Goal: Transaction & Acquisition: Subscribe to service/newsletter

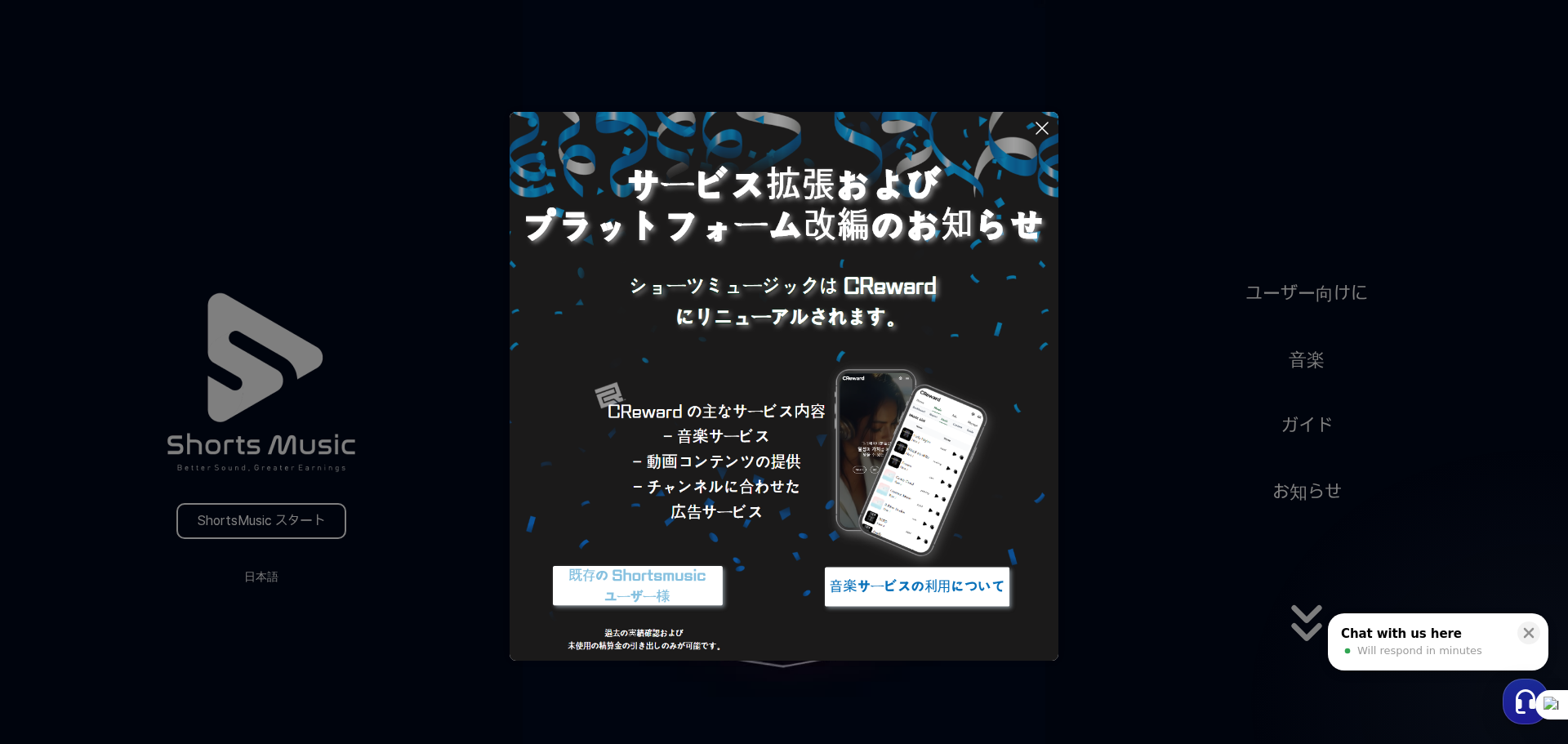
click at [781, 670] on button at bounding box center [784, 372] width 1568 height 744
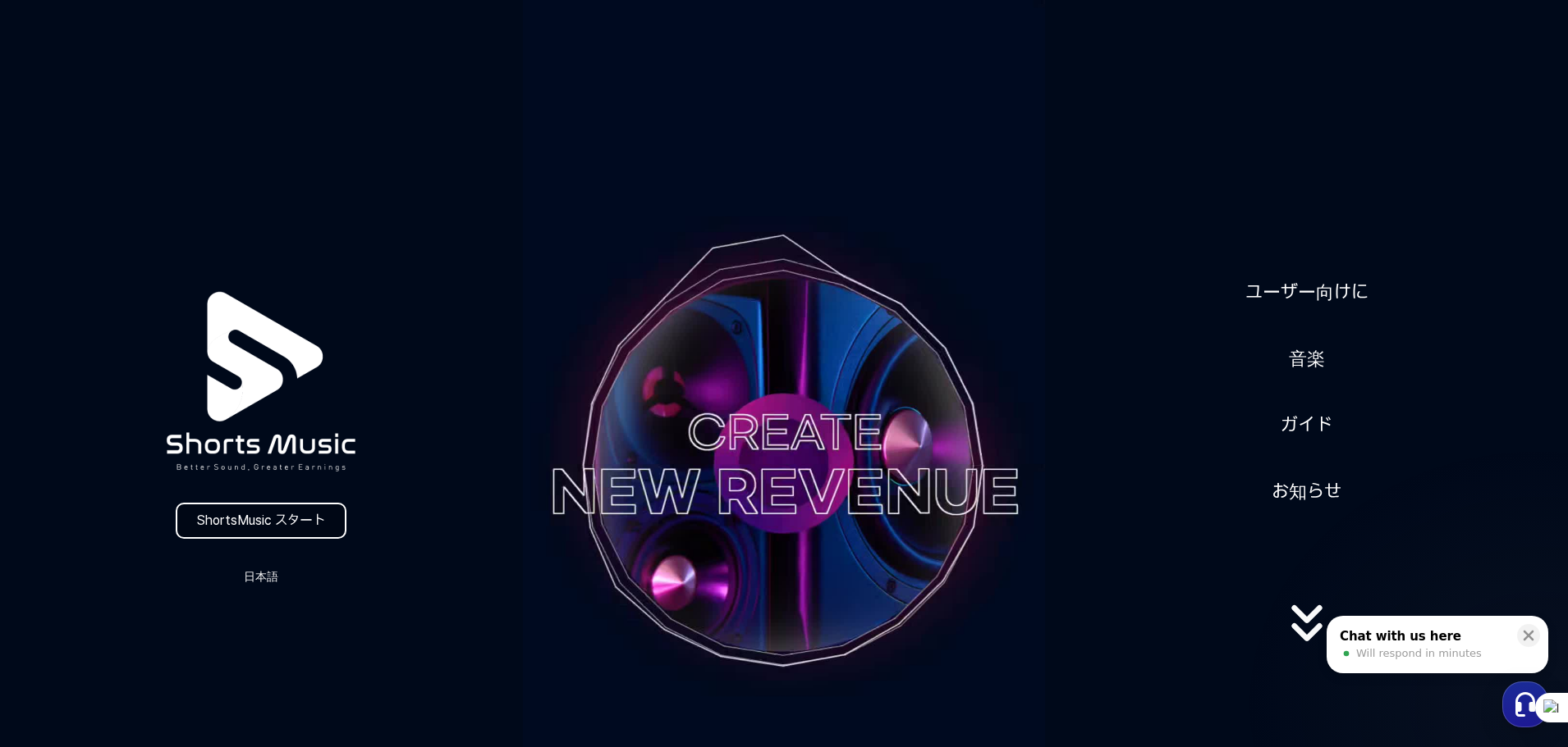
click at [308, 524] on link "ShortsMusic スタート" at bounding box center [261, 521] width 171 height 37
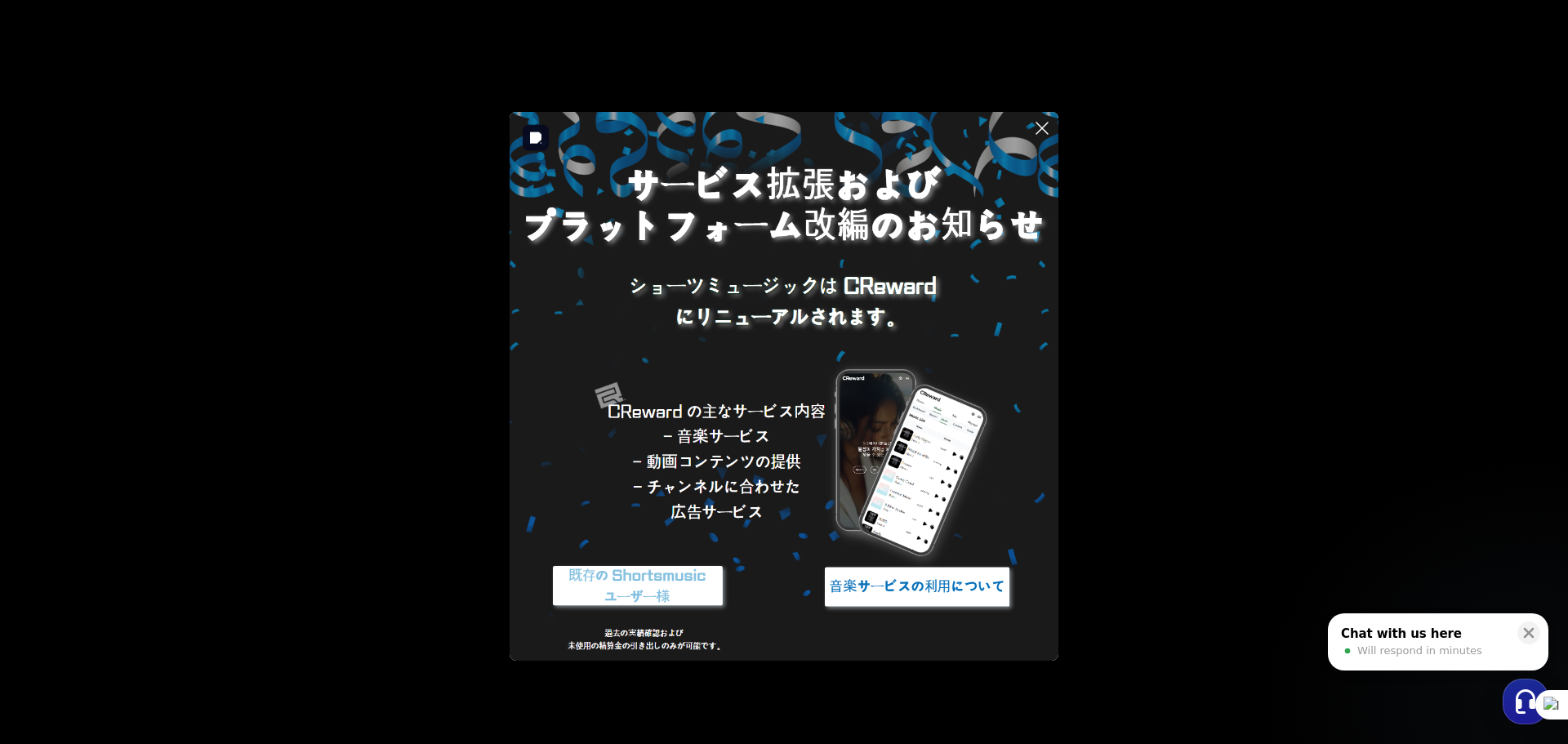
click at [925, 592] on img at bounding box center [917, 586] width 204 height 61
click at [687, 590] on img at bounding box center [638, 586] width 204 height 61
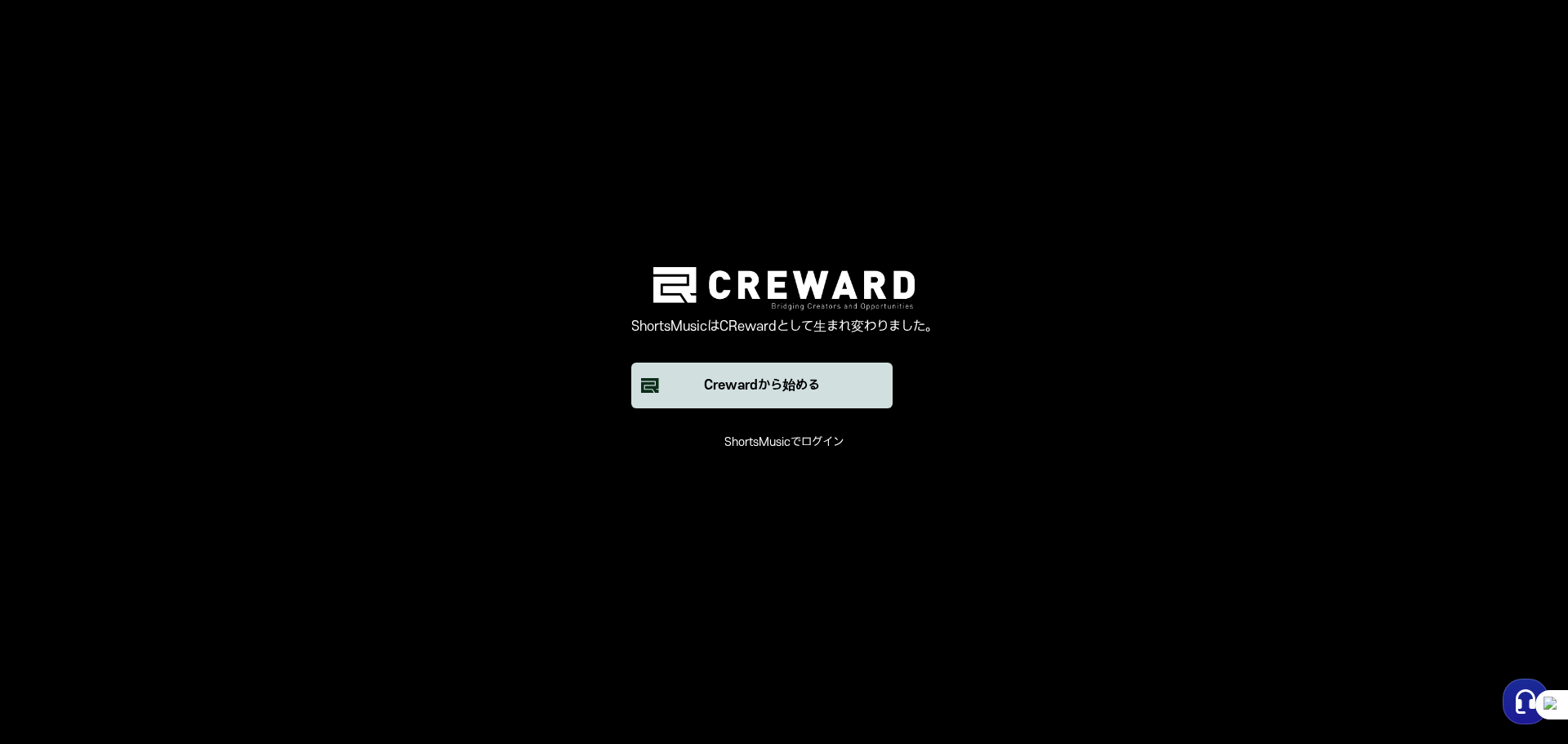
click at [795, 393] on font "Crewardから始める" at bounding box center [762, 385] width 116 height 15
click at [803, 437] on font "ShortsMusicでログイン" at bounding box center [784, 443] width 119 height 14
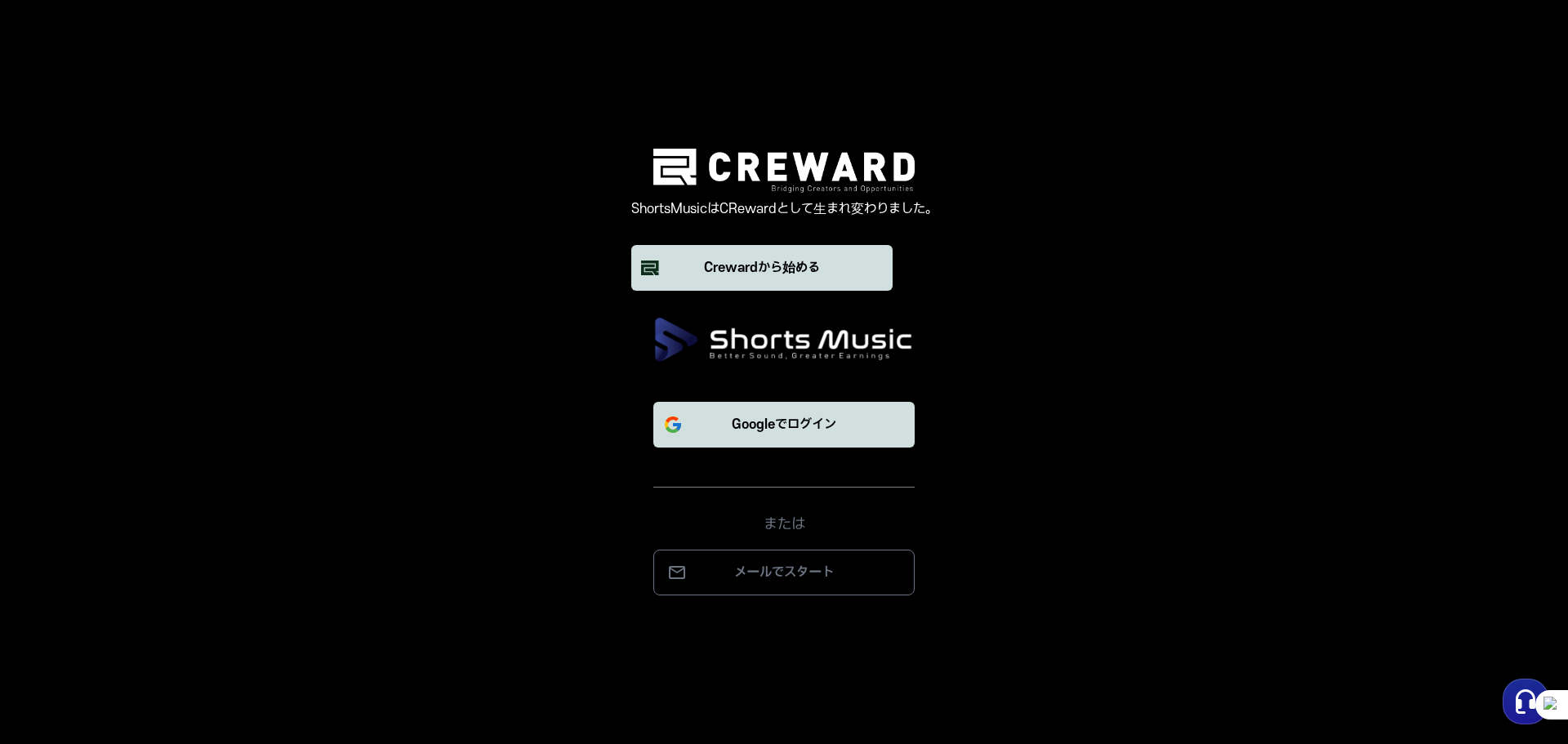
click at [816, 428] on font "Googleでログイン" at bounding box center [784, 424] width 105 height 15
